Goal: Task Accomplishment & Management: Manage account settings

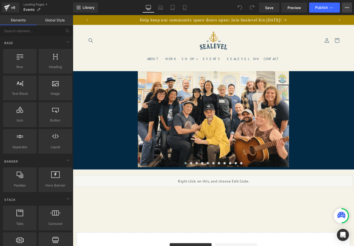
click at [345, 5] on button "View Live Page View with current Template Save Template to Library Schedule Pub…" at bounding box center [347, 8] width 10 height 10
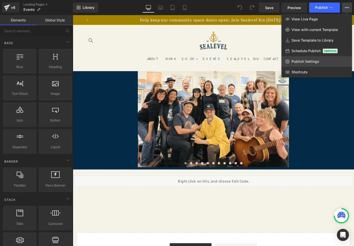
click at [301, 63] on span "Publish Settings" at bounding box center [306, 61] width 28 height 5
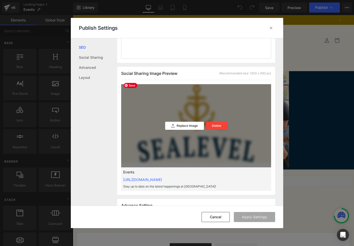
scroll to position [0, 268]
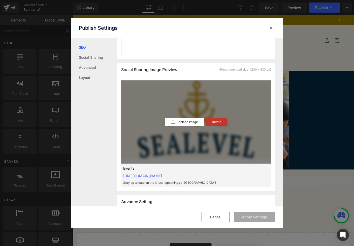
click at [219, 123] on p "Delete" at bounding box center [216, 122] width 9 height 4
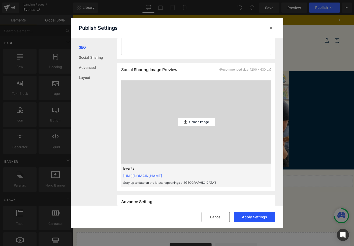
click at [250, 217] on button "Apply Settings" at bounding box center [254, 217] width 41 height 10
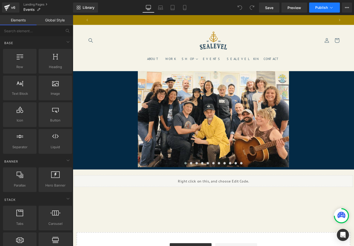
scroll to position [0, 0]
click at [319, 7] on span "Publish" at bounding box center [321, 8] width 13 height 4
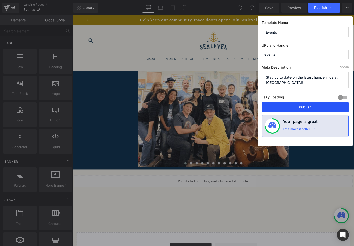
click at [286, 109] on button "Publish" at bounding box center [305, 107] width 87 height 10
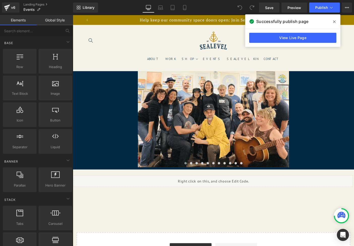
click at [335, 21] on icon at bounding box center [334, 22] width 3 height 4
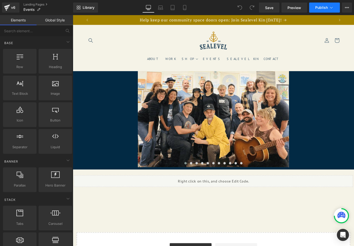
click at [332, 9] on icon at bounding box center [331, 7] width 5 height 5
click at [347, 7] on icon at bounding box center [347, 8] width 4 height 4
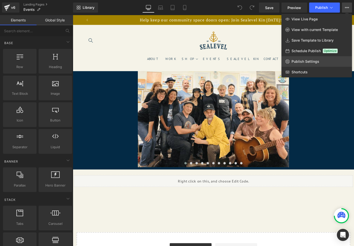
click at [315, 60] on span "Publish Settings" at bounding box center [306, 61] width 28 height 5
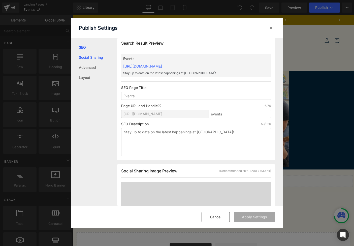
click at [103, 57] on link "Social Sharing" at bounding box center [98, 57] width 38 height 10
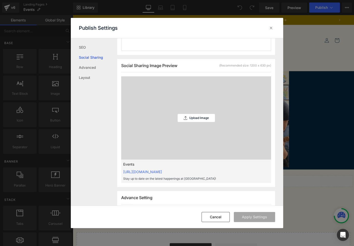
scroll to position [128, 0]
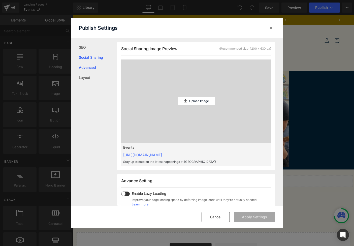
click at [96, 67] on link "Advanced" at bounding box center [98, 68] width 38 height 10
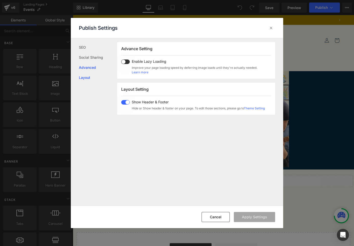
scroll to position [0, 268]
click at [89, 77] on link "Layout" at bounding box center [98, 78] width 38 height 10
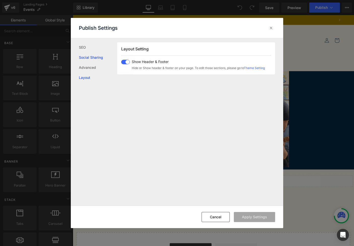
click at [93, 58] on link "Social Sharing" at bounding box center [98, 57] width 38 height 10
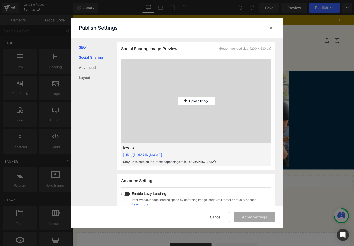
click at [80, 47] on link "SEO" at bounding box center [98, 47] width 38 height 10
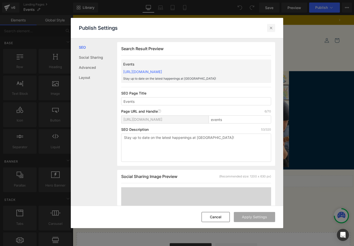
click at [272, 26] on icon at bounding box center [271, 27] width 5 height 5
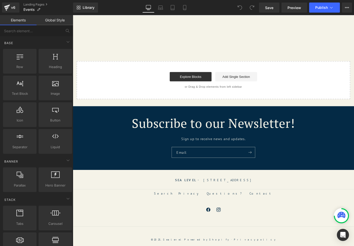
scroll to position [0, 268]
